Goal: Communication & Community: Answer question/provide support

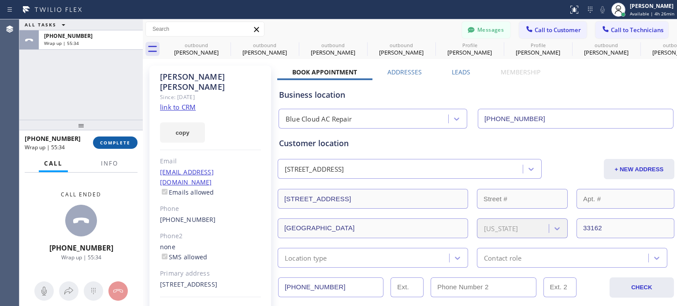
click at [114, 142] on span "COMPLETE" at bounding box center [115, 143] width 30 height 6
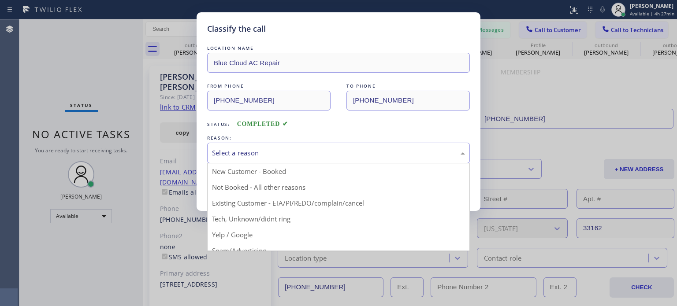
click at [248, 160] on div "Select a reason" at bounding box center [338, 153] width 263 height 21
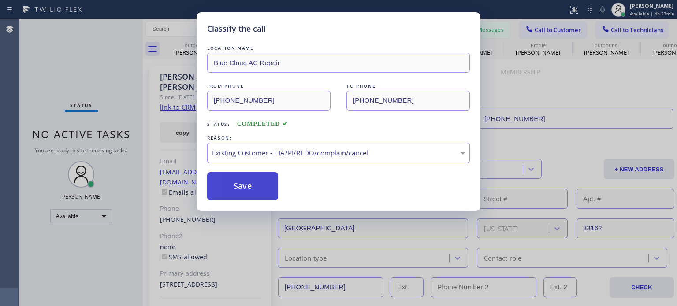
click at [242, 178] on button "Save" at bounding box center [242, 186] width 71 height 28
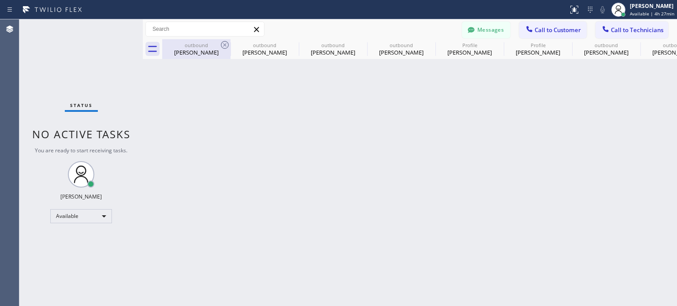
click at [189, 55] on div "[PERSON_NAME]" at bounding box center [196, 53] width 67 height 8
type input "[PHONE_NUMBER]"
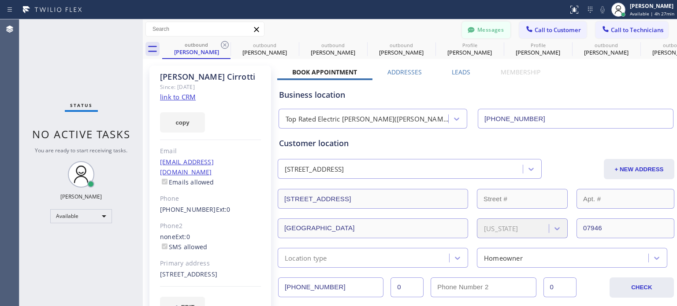
click at [474, 37] on button "Messages" at bounding box center [486, 30] width 49 height 17
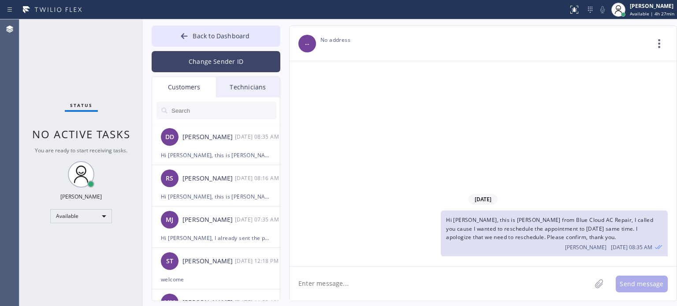
click at [205, 62] on button "Change Sender ID" at bounding box center [216, 61] width 129 height 21
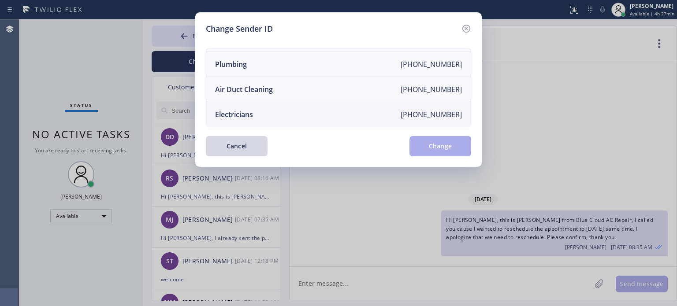
scroll to position [103, 0]
click at [251, 110] on div "Electricians" at bounding box center [234, 115] width 38 height 10
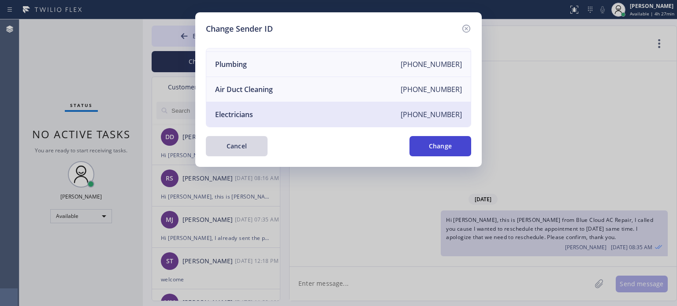
click at [435, 150] on button "Change" at bounding box center [441, 146] width 62 height 20
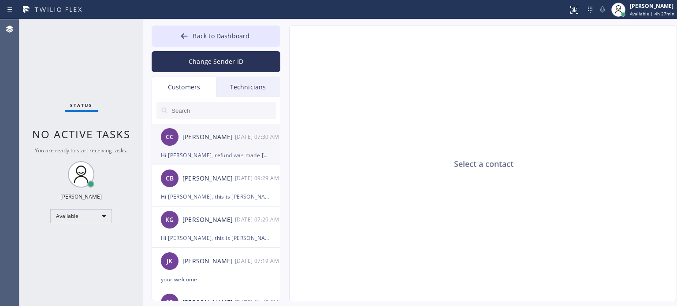
click at [209, 149] on div "CC [PERSON_NAME] [DATE] 07:30 AM" at bounding box center [216, 137] width 129 height 26
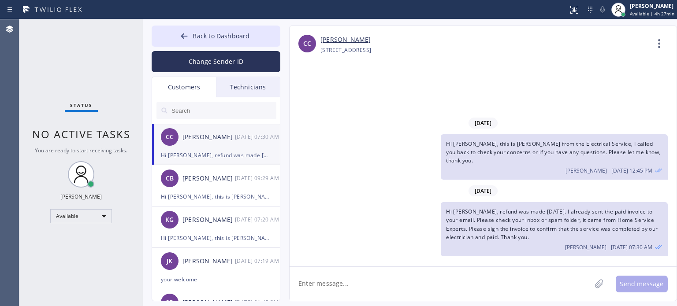
click at [354, 292] on textarea at bounding box center [441, 284] width 302 height 34
click at [337, 281] on textarea at bounding box center [441, 284] width 302 height 34
click at [451, 279] on textarea "Hi [PERSON_NAME], Please sign the paid invoice, thank you" at bounding box center [448, 284] width 317 height 34
type textarea "Hi [PERSON_NAME], Please sign the paid invoice, thank you."
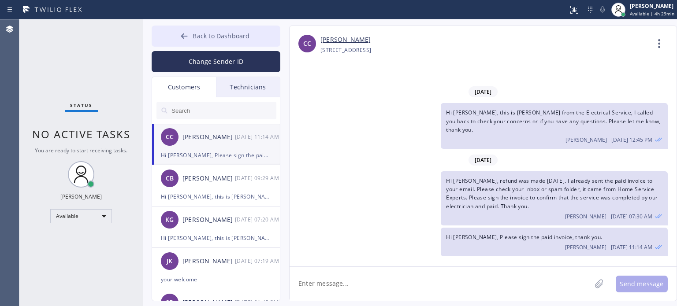
click at [167, 32] on button "Back to Dashboard" at bounding box center [216, 36] width 129 height 21
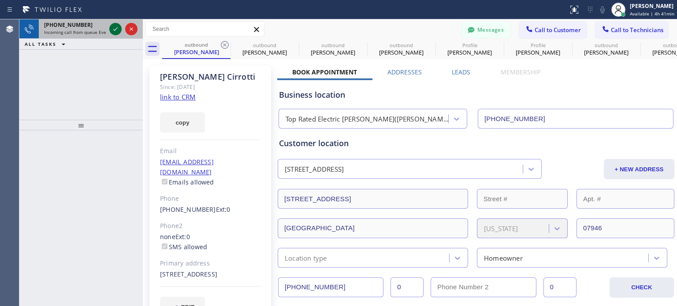
click at [117, 28] on icon at bounding box center [115, 29] width 11 height 11
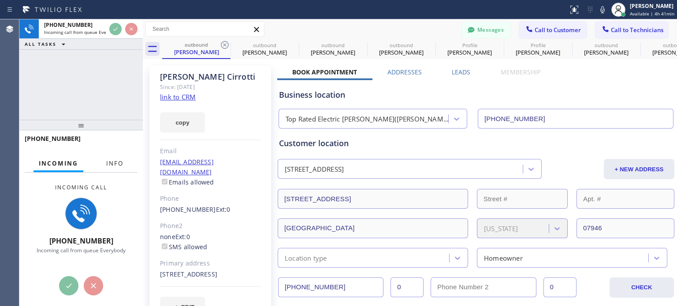
click at [117, 166] on span "Info" at bounding box center [114, 164] width 17 height 8
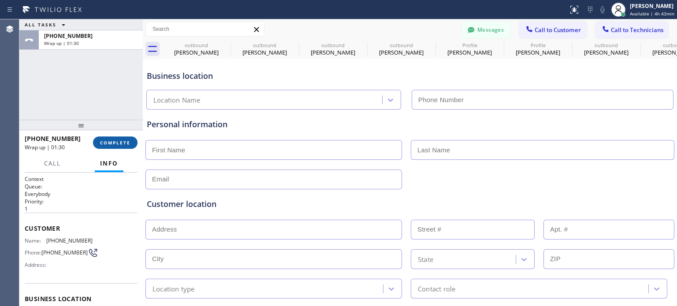
click at [107, 140] on span "COMPLETE" at bounding box center [115, 143] width 30 height 6
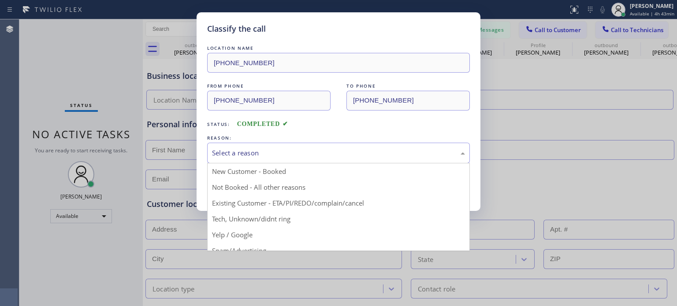
click at [254, 151] on div "Select a reason" at bounding box center [338, 153] width 253 height 10
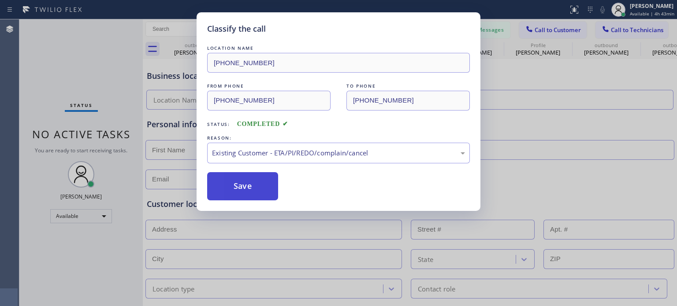
click at [260, 179] on button "Save" at bounding box center [242, 186] width 71 height 28
type input "[PHONE_NUMBER]"
